Goal: Task Accomplishment & Management: Use online tool/utility

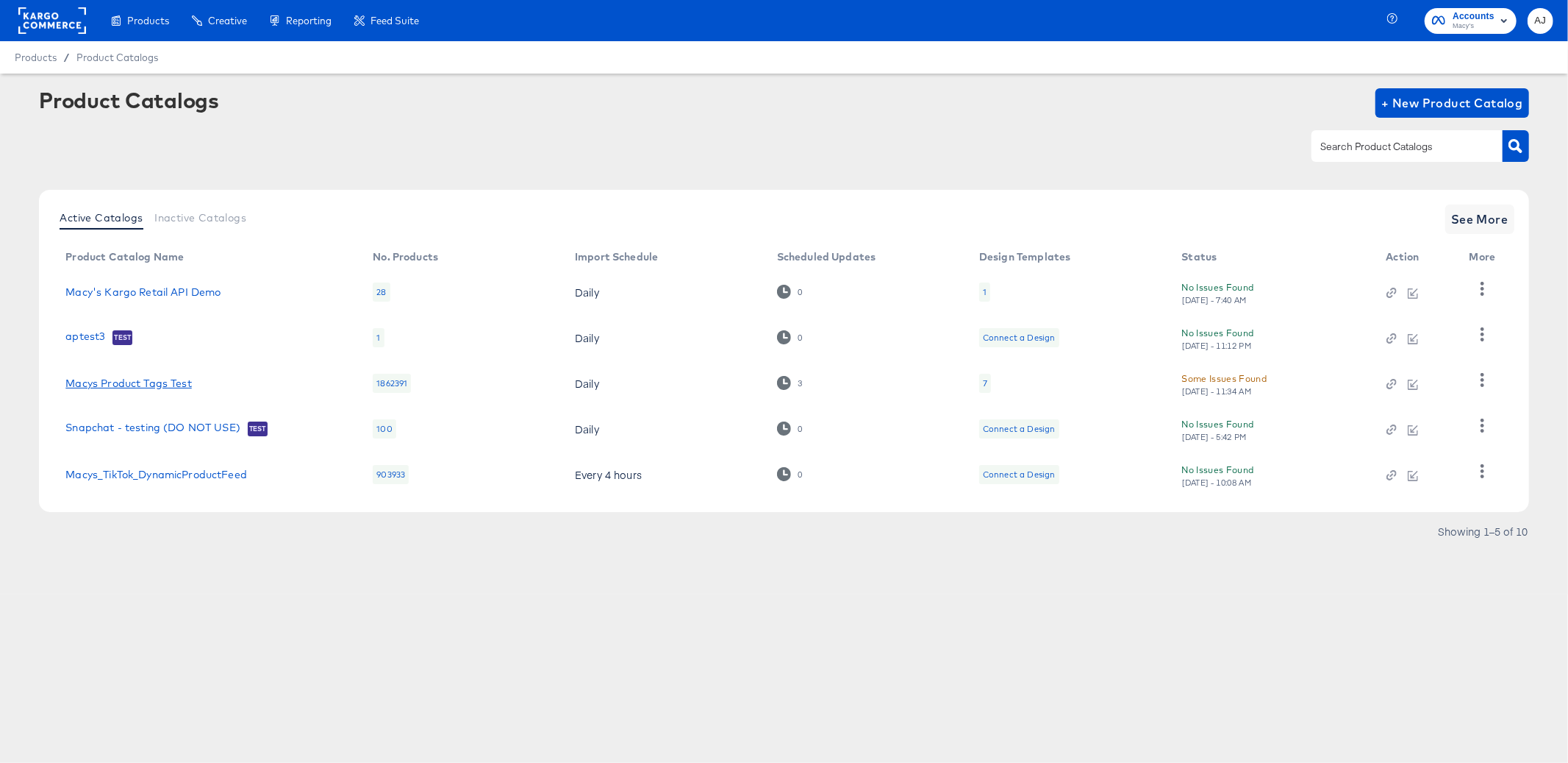
click at [156, 385] on link "Macys Product Tags Test" at bounding box center [128, 383] width 126 height 12
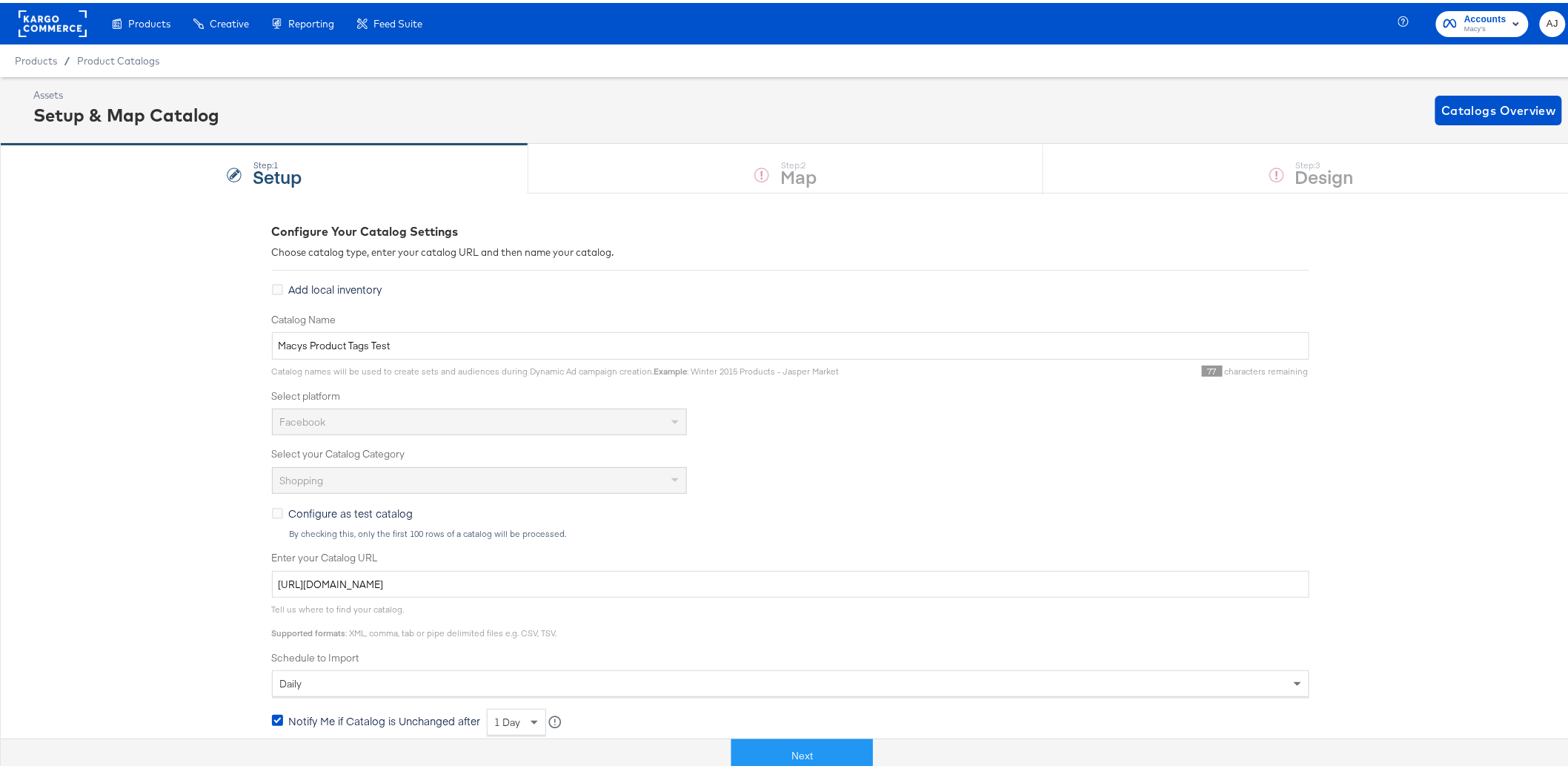
click at [48, 406] on div "Configure Your Catalog Settings Choose catalog type, enter your catalog URL and…" at bounding box center [790, 645] width 1581 height 910
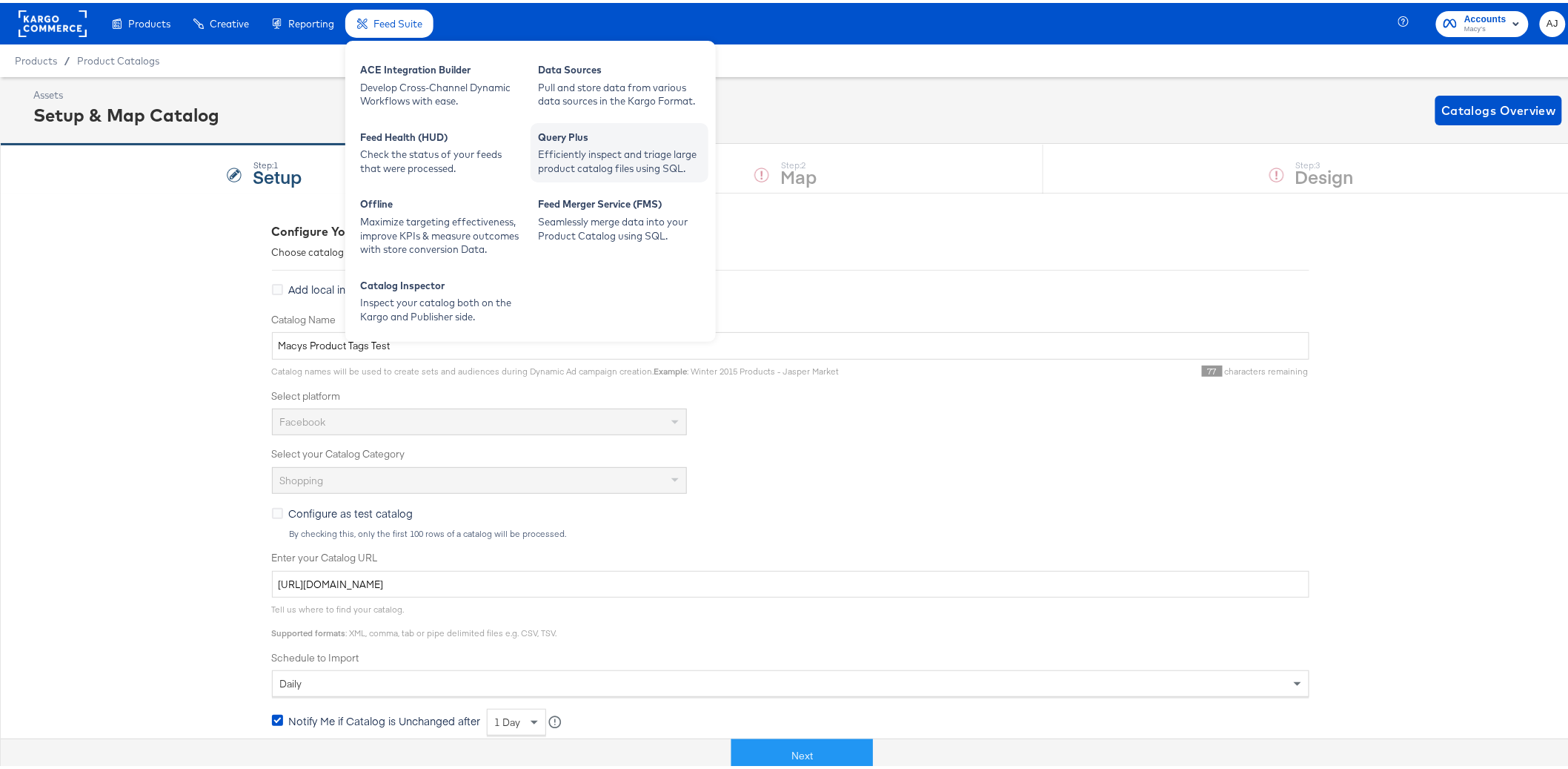
click at [575, 140] on div "Query Plus" at bounding box center [620, 135] width 163 height 17
click at [420, 83] on div "Develop Cross-Channel Dynamic Workflows with ease." at bounding box center [442, 91] width 163 height 27
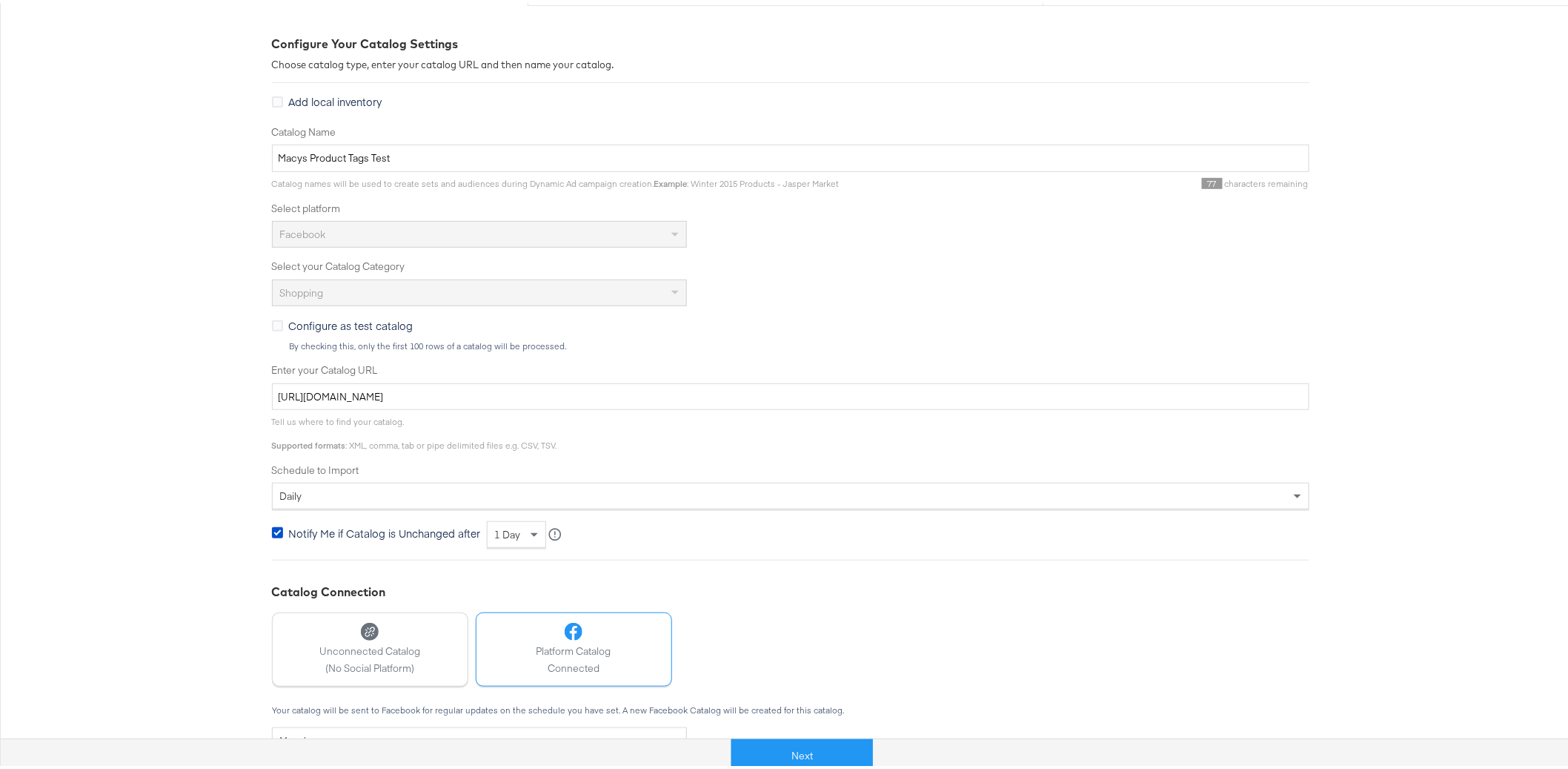
scroll to position [310, 0]
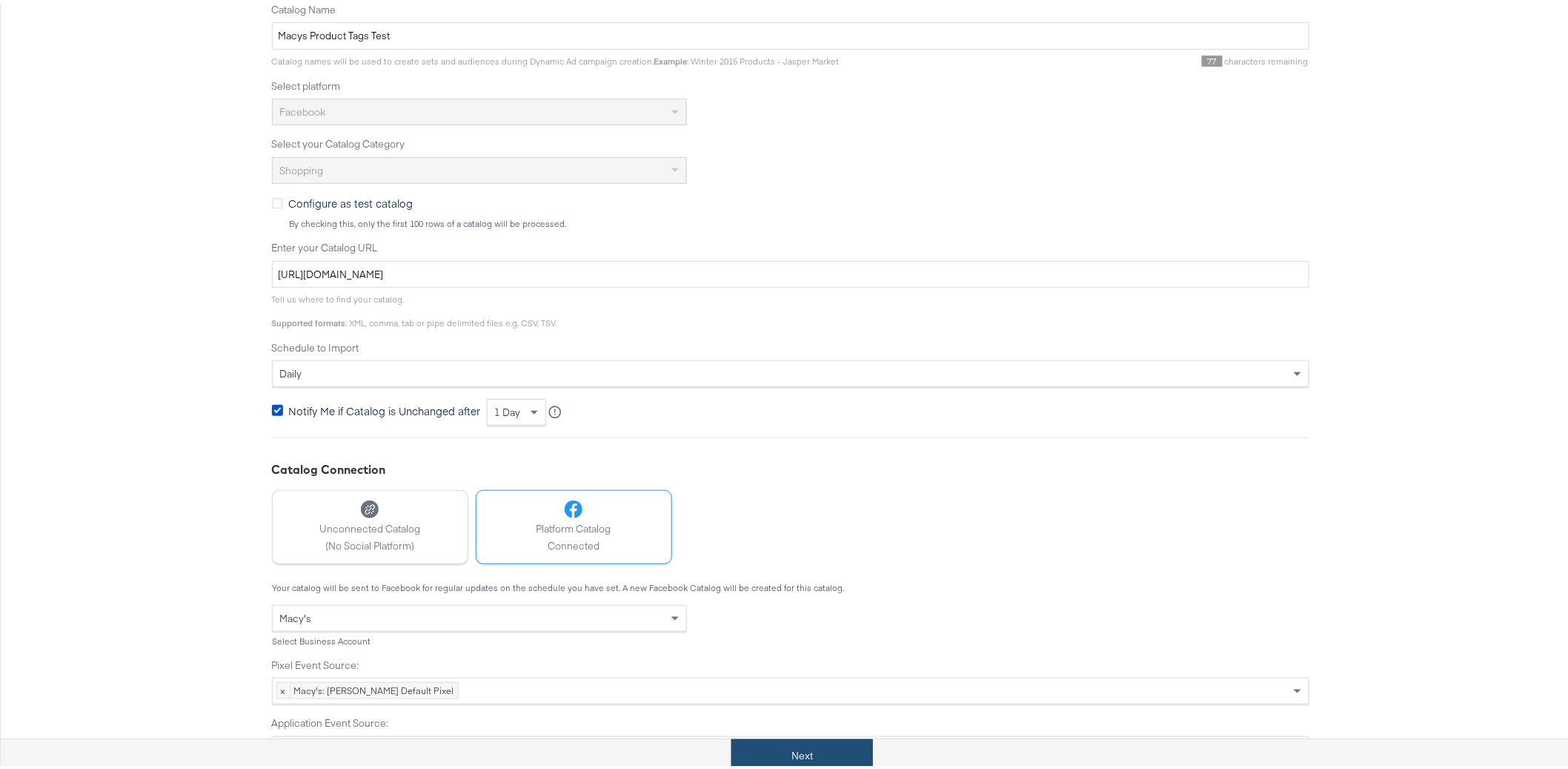
click at [832, 751] on button "Next" at bounding box center [802, 753] width 142 height 33
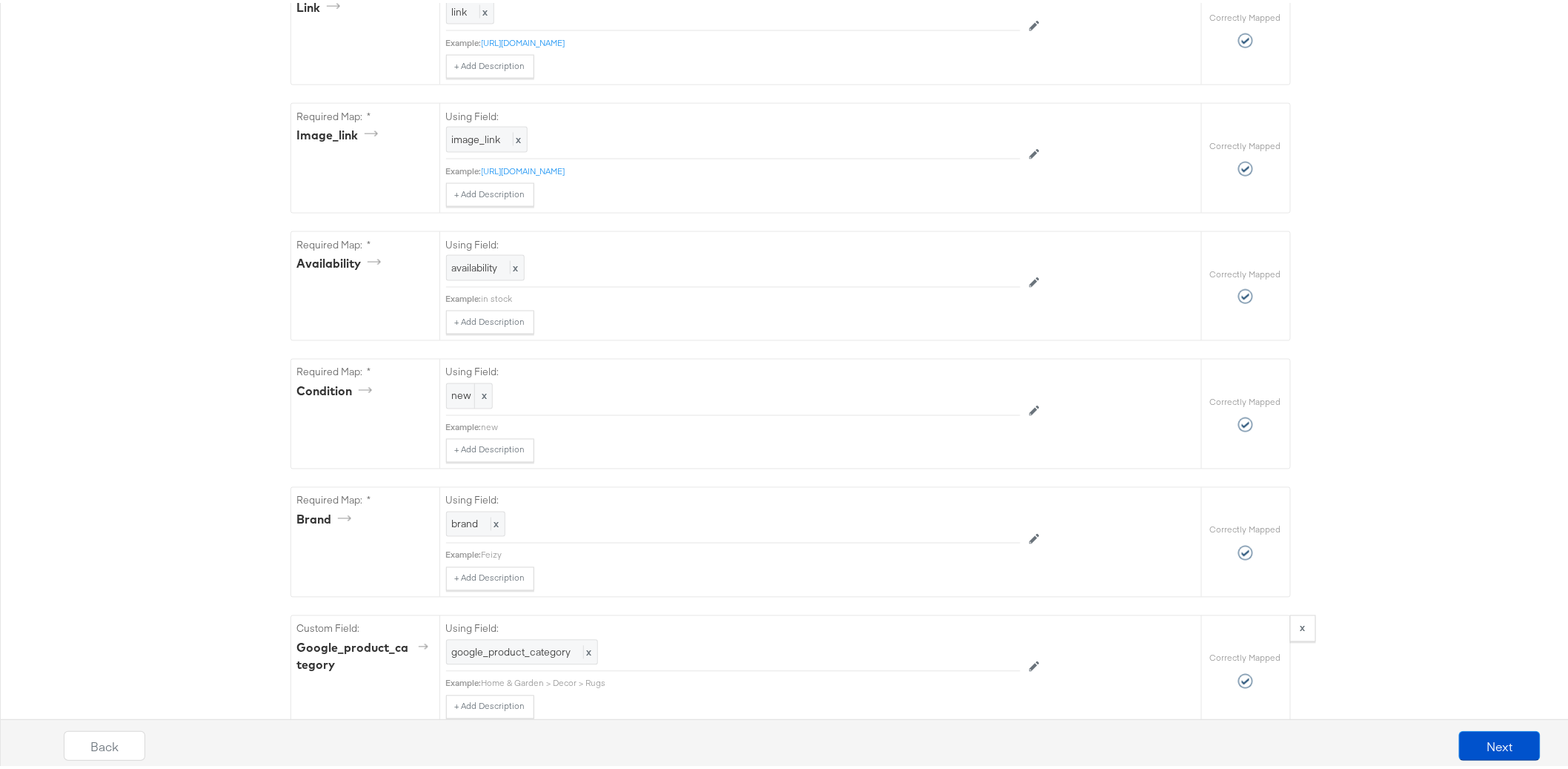
scroll to position [918, 0]
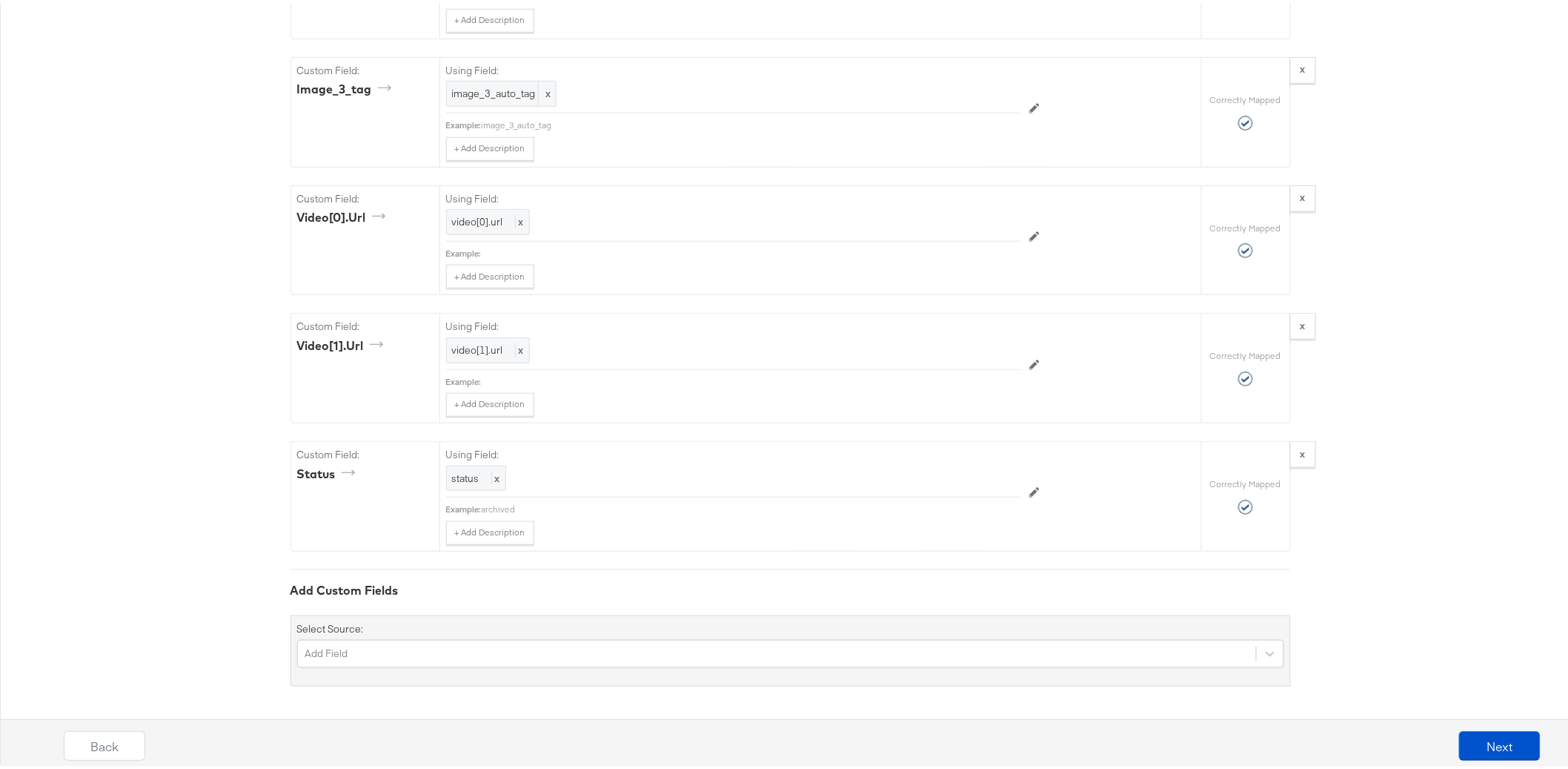
scroll to position [5087, 0]
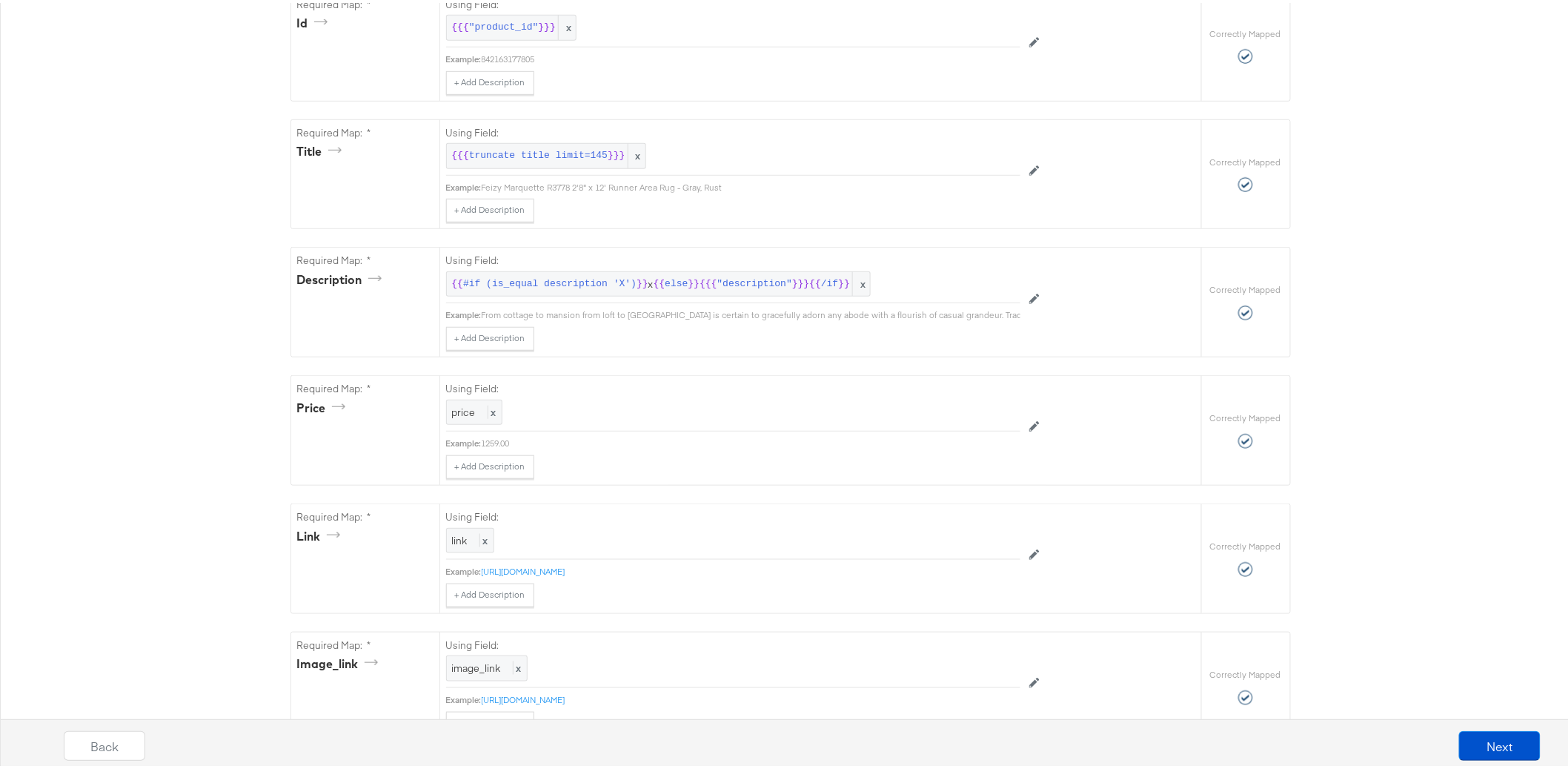
scroll to position [0, 0]
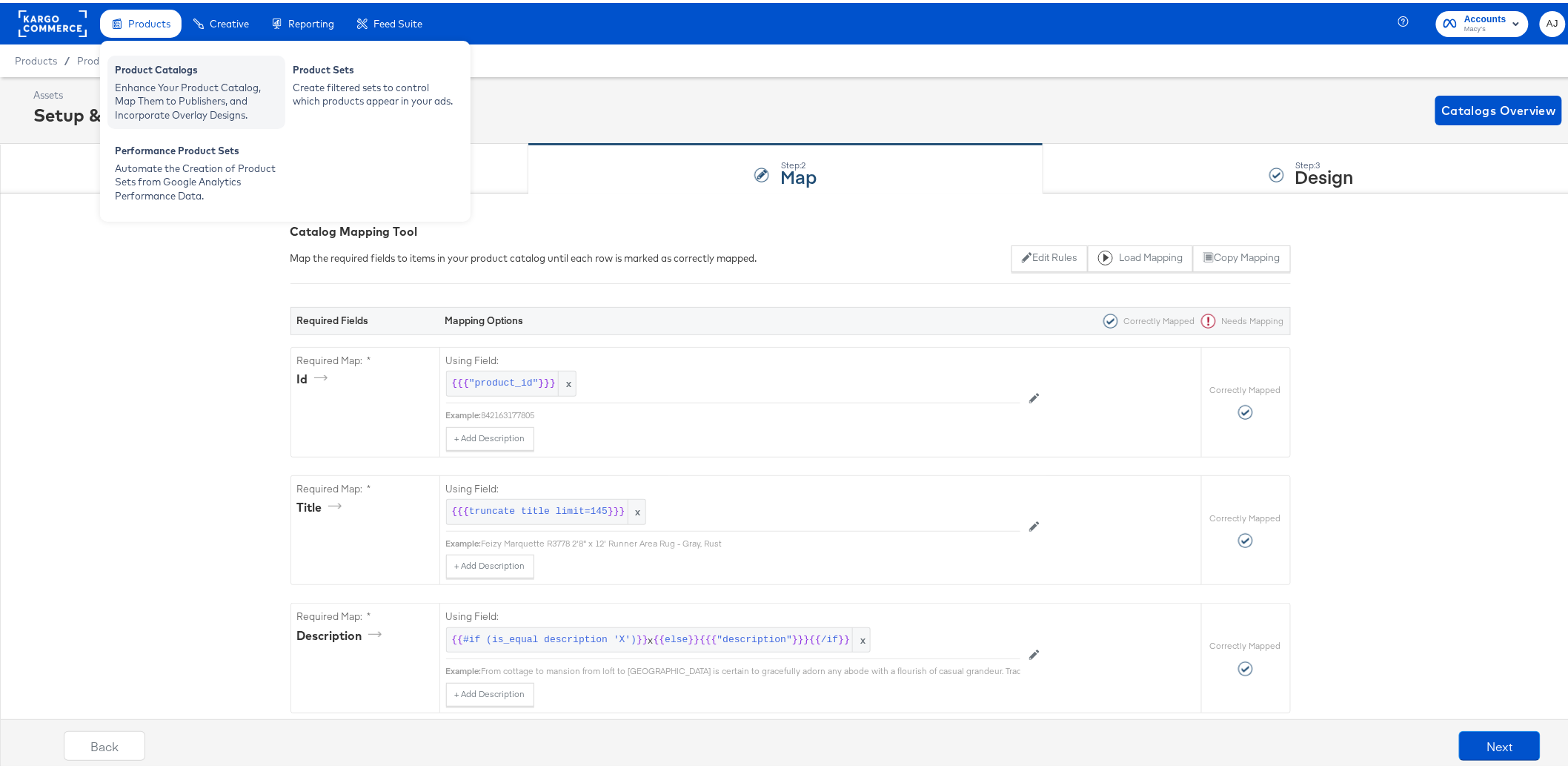
click at [169, 67] on div "Product Catalogs" at bounding box center [197, 69] width 163 height 17
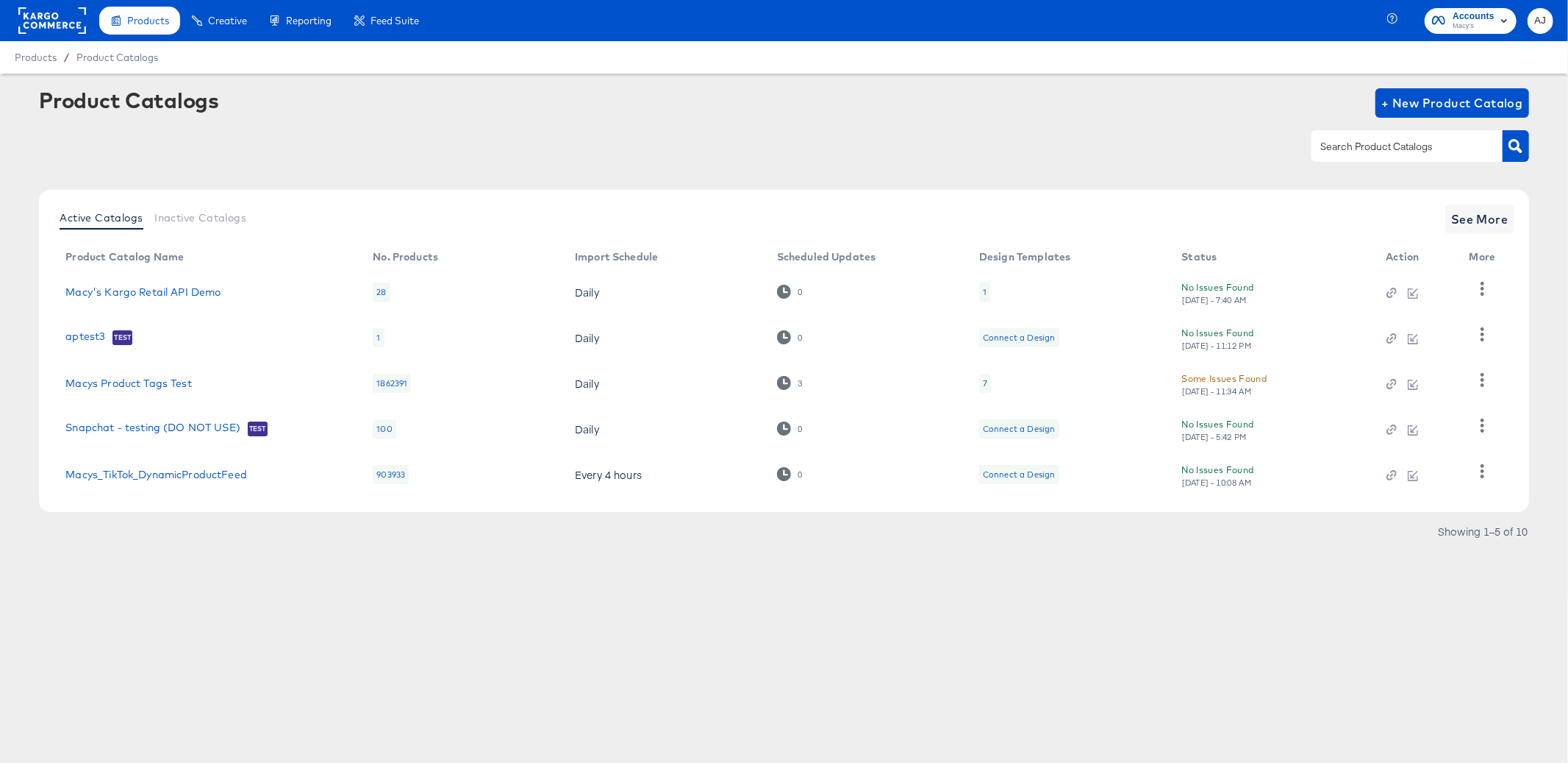
click at [271, 613] on div "Products Products Product Catalogs Enhance Your Product Catalog, Map Them to Pu…" at bounding box center [784, 381] width 1568 height 763
click at [157, 380] on link "Macys Product Tags Test" at bounding box center [128, 383] width 126 height 12
